Goal: Entertainment & Leisure: Consume media (video, audio)

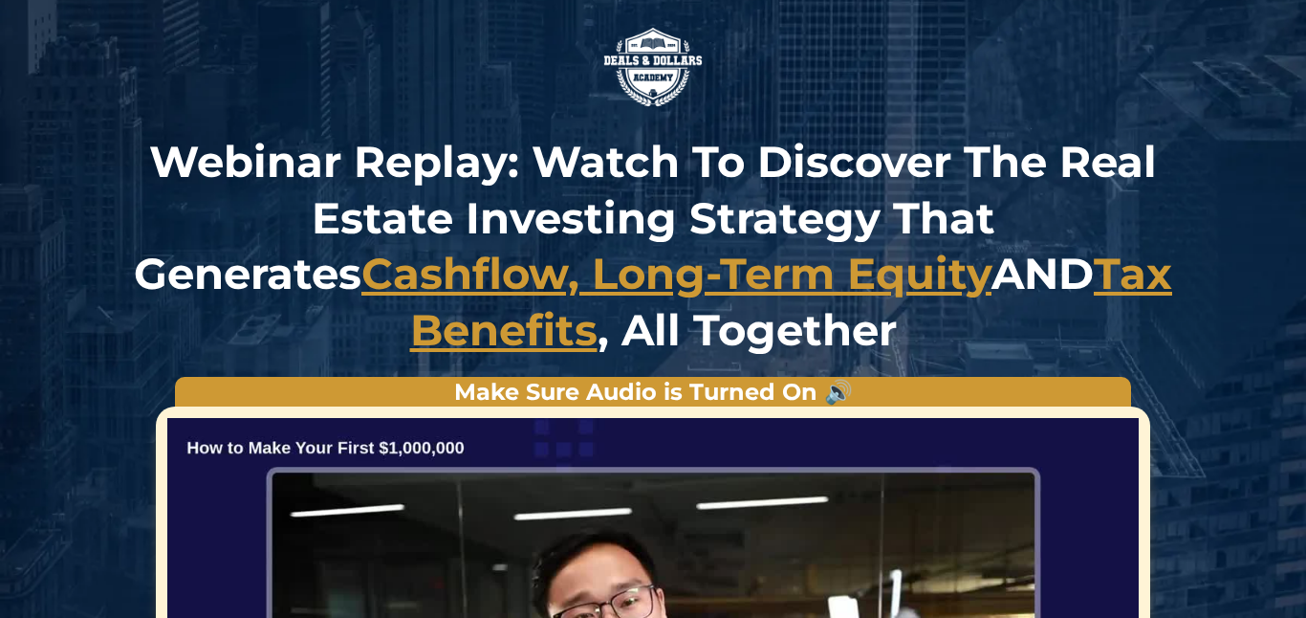
scroll to position [546, 0]
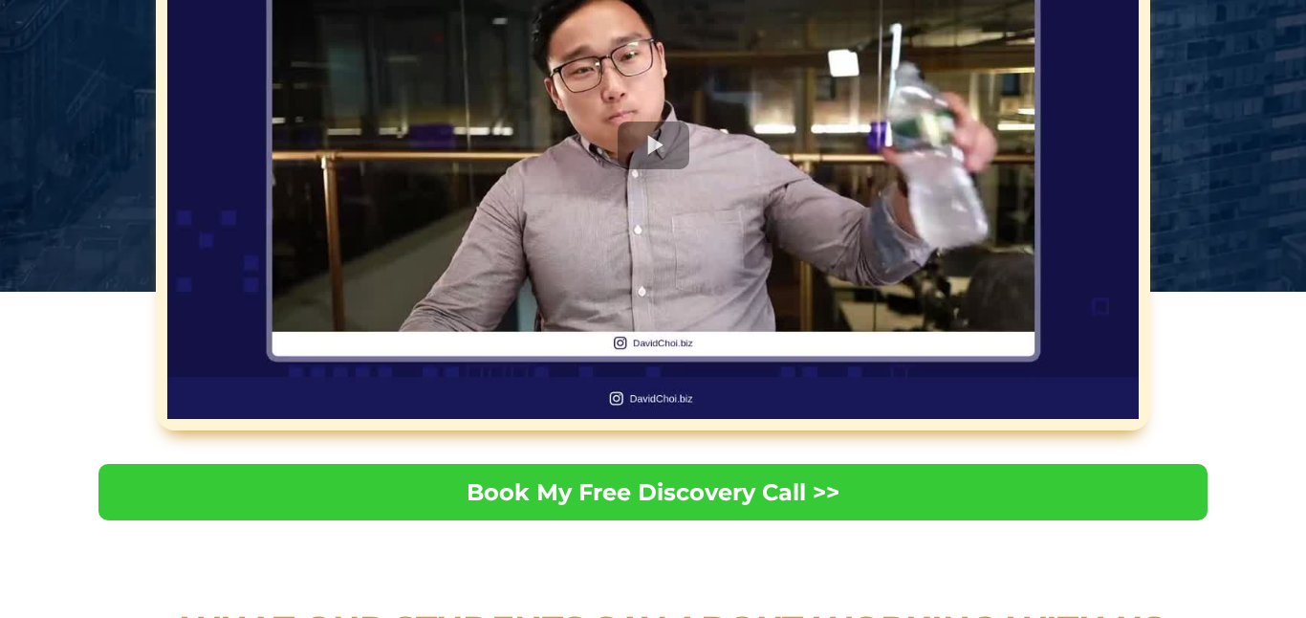
click at [652, 150] on div at bounding box center [652, 145] width 971 height 547
click at [672, 149] on div at bounding box center [652, 145] width 971 height 547
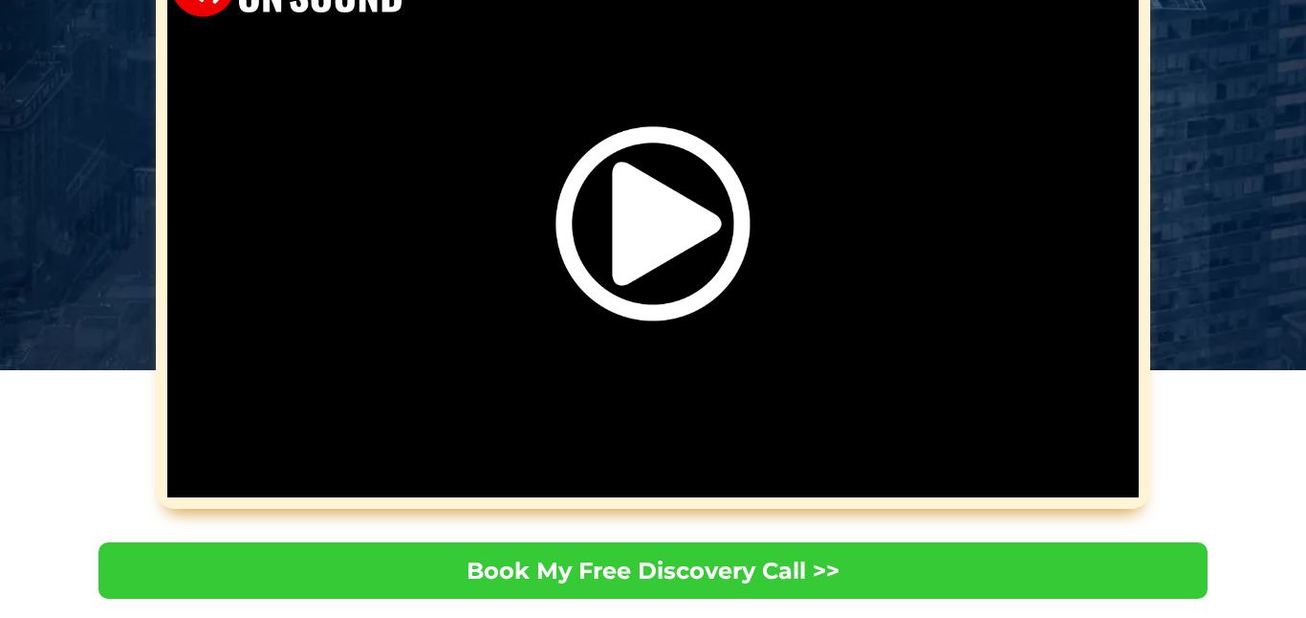
scroll to position [455, 0]
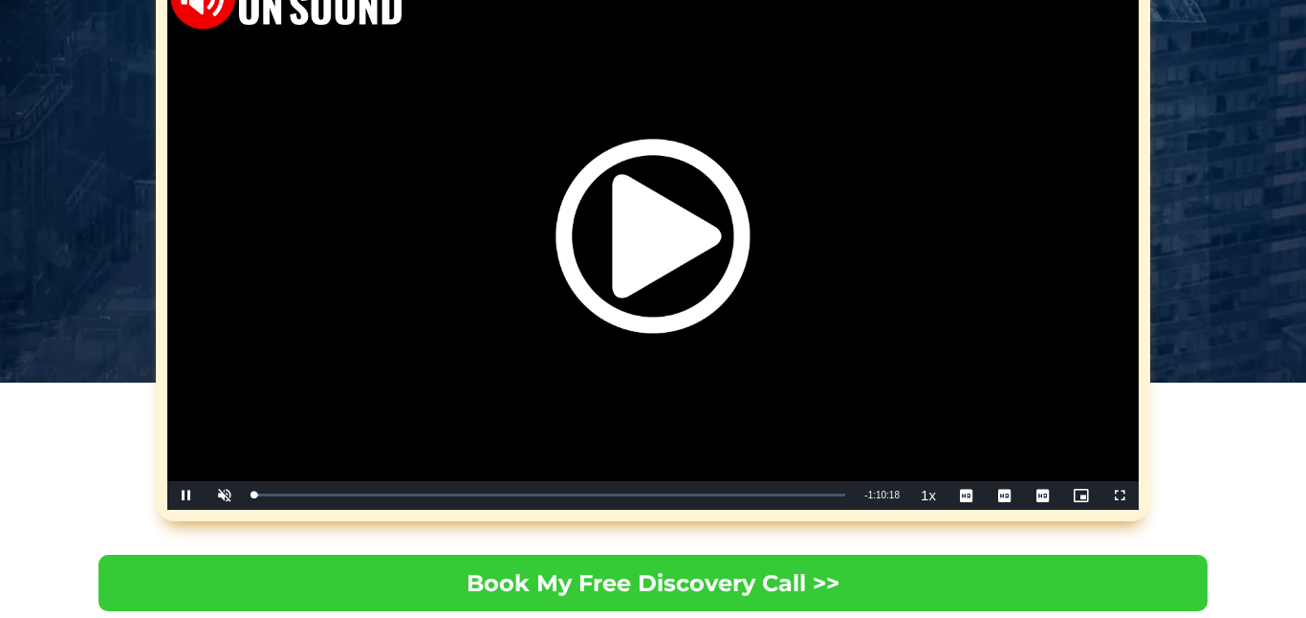
click at [1119, 491] on div "Video Player" at bounding box center [652, 236] width 971 height 547
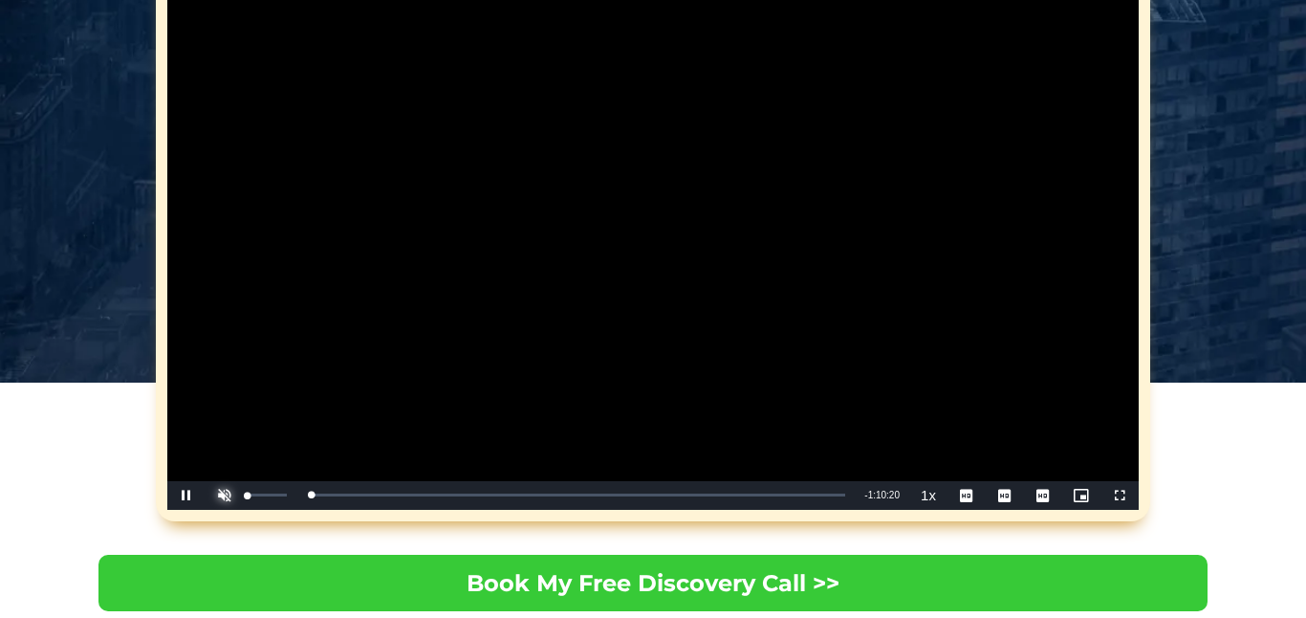
click at [221, 495] on span "Video Player" at bounding box center [225, 495] width 38 height 0
click at [223, 495] on span "Video Player" at bounding box center [225, 495] width 38 height 0
drag, startPoint x: 250, startPoint y: 494, endPoint x: 275, endPoint y: 494, distance: 24.9
click at [275, 494] on div "Volume Level" at bounding box center [262, 494] width 29 height 3
click at [276, 492] on div "0:02:43" at bounding box center [276, 494] width 1 height 5
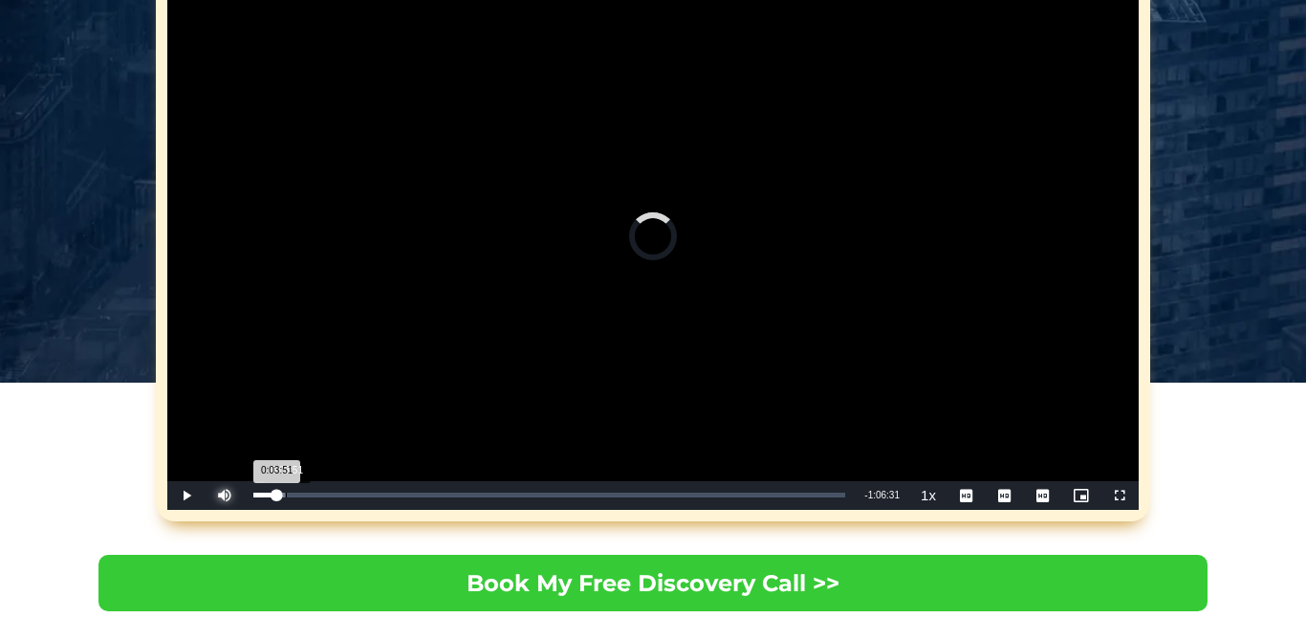
click at [286, 492] on div "0:03:51" at bounding box center [286, 494] width 1 height 5
click at [1116, 495] on span "Video Player" at bounding box center [1119, 495] width 38 height 0
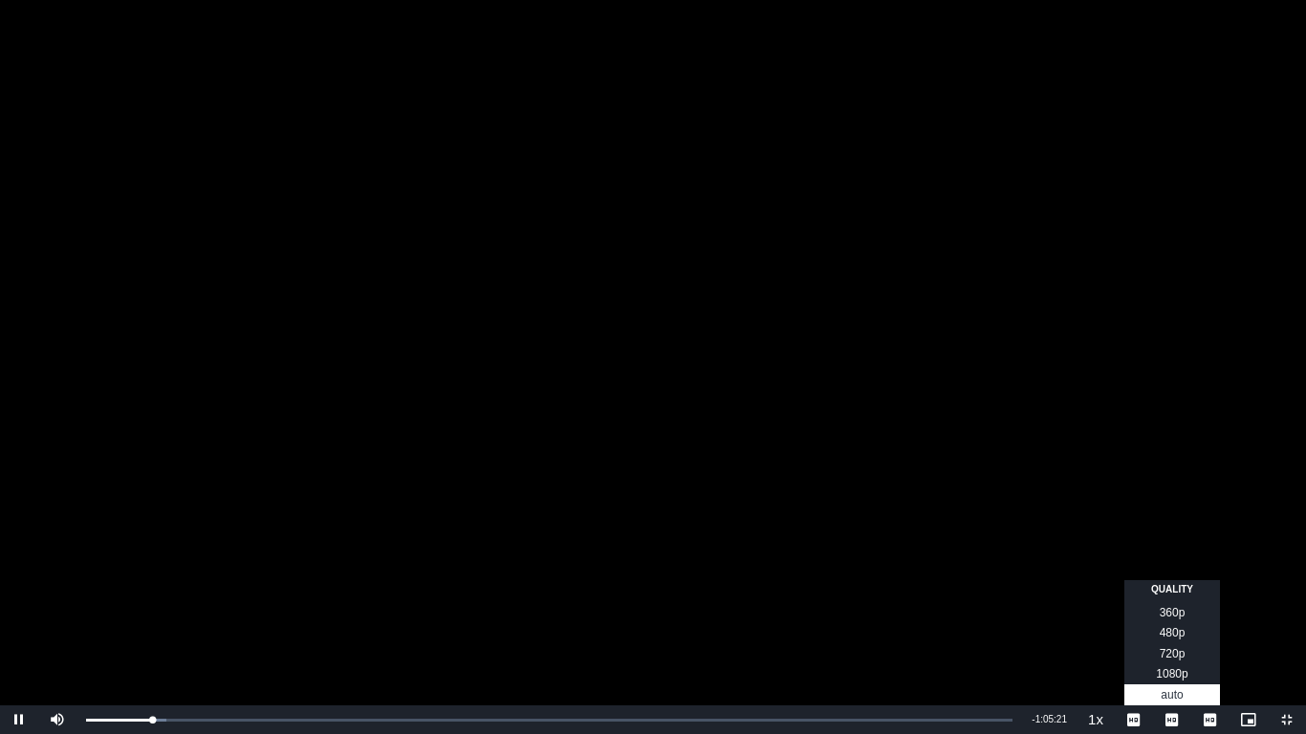
click at [1176, 617] on span "1080p" at bounding box center [1172, 673] width 32 height 13
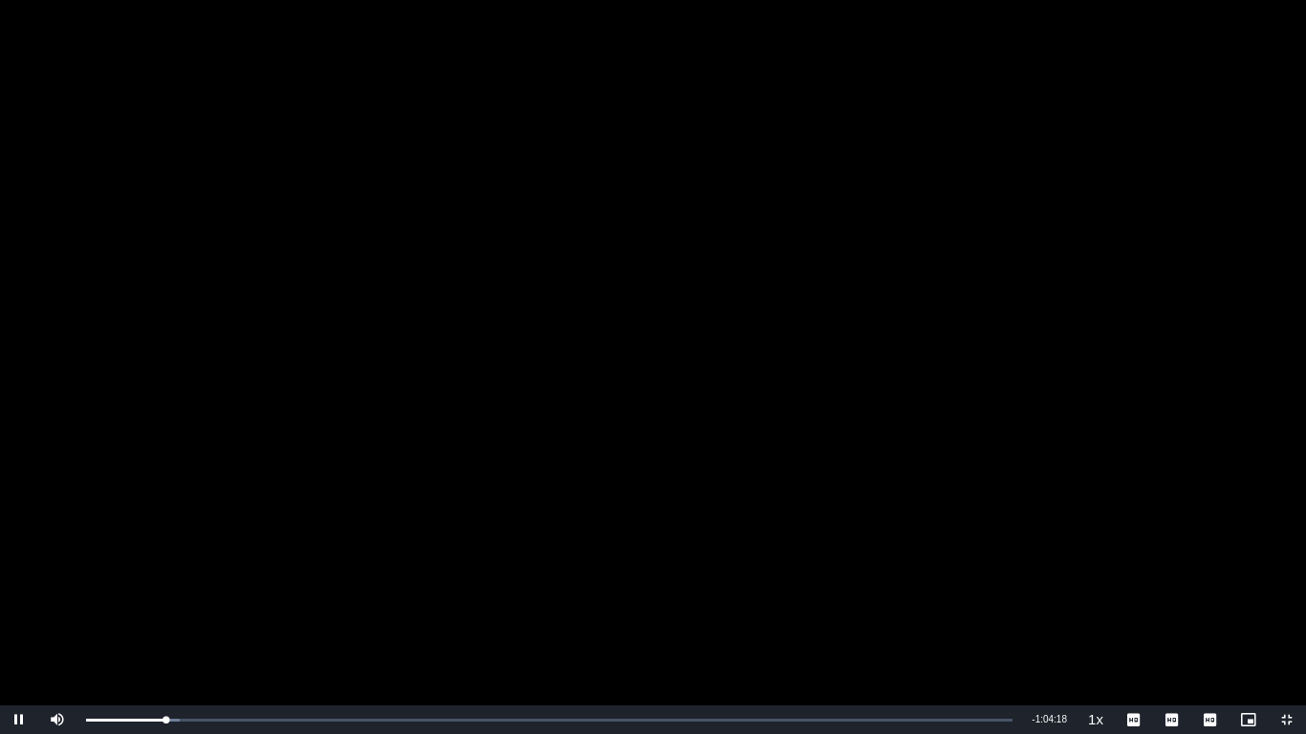
click at [562, 474] on video "Video Player" at bounding box center [653, 367] width 1306 height 734
click at [24, 617] on span "Video Player" at bounding box center [19, 720] width 38 height 0
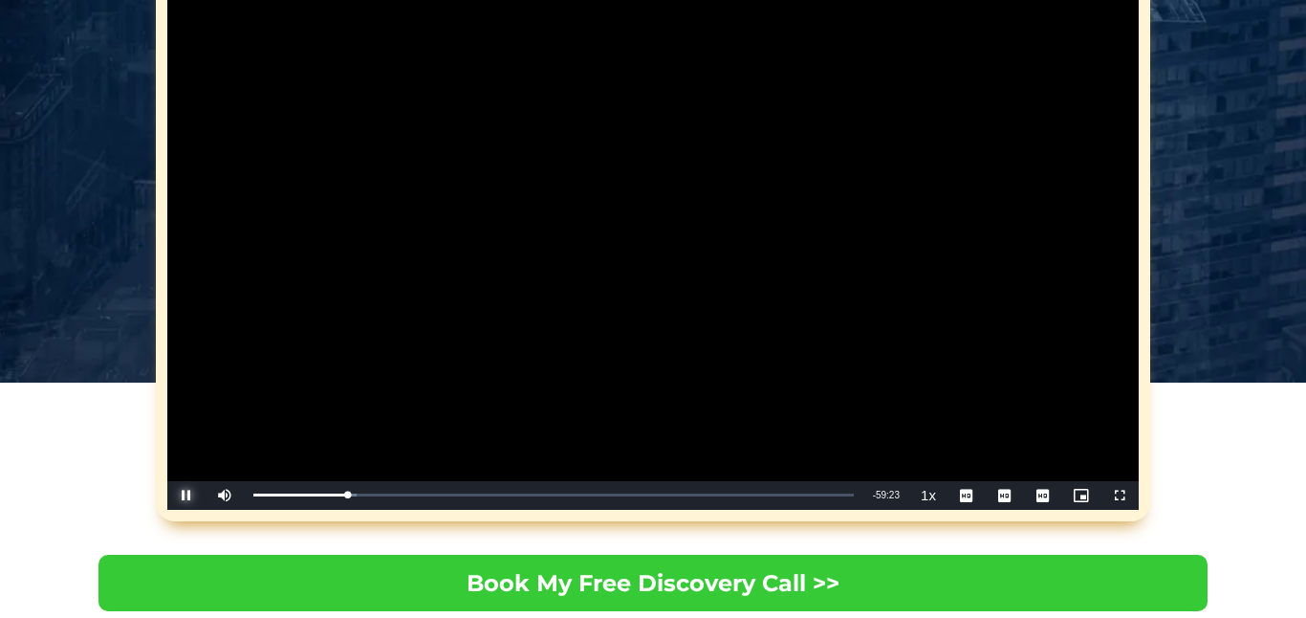
click at [185, 495] on span "Video Player" at bounding box center [186, 495] width 38 height 0
click at [393, 140] on video "Video Player" at bounding box center [652, 236] width 971 height 547
